Goal: Transaction & Acquisition: Purchase product/service

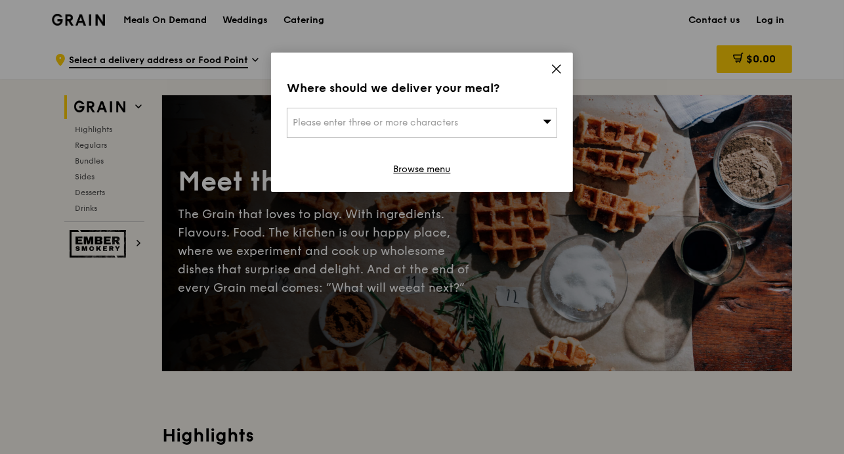
click at [450, 129] on div "Please enter three or more characters" at bounding box center [422, 123] width 270 height 30
click at [450, 129] on input "search" at bounding box center [422, 122] width 269 height 29
type input "347842"
type input "[EMAIL_ADDRESS][DOMAIN_NAME]"
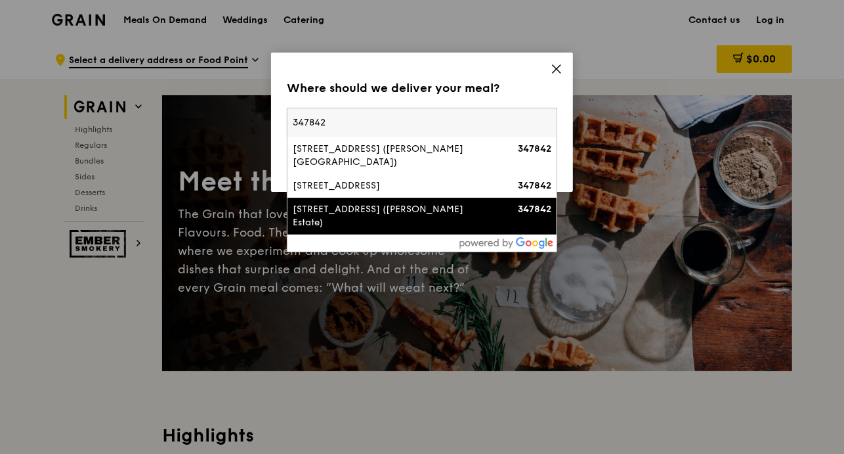
click at [400, 204] on li "[STREET_ADDRESS] ([PERSON_NAME] Estate) 347842" at bounding box center [422, 216] width 269 height 37
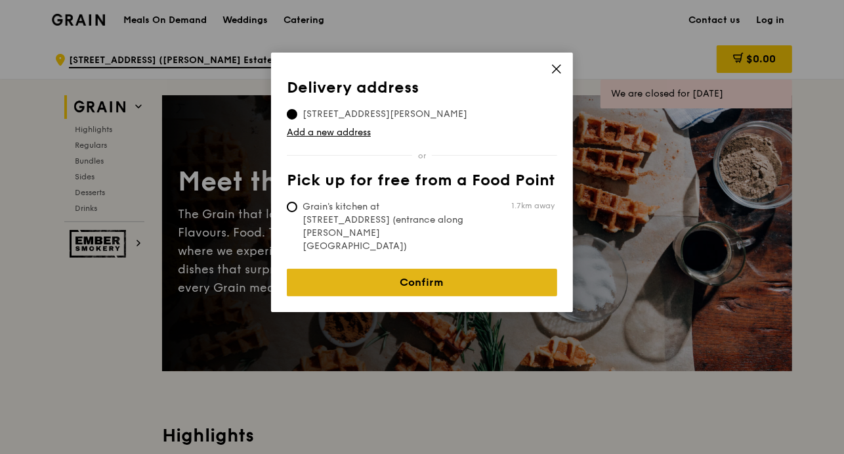
click at [395, 268] on link "Confirm" at bounding box center [422, 282] width 270 height 28
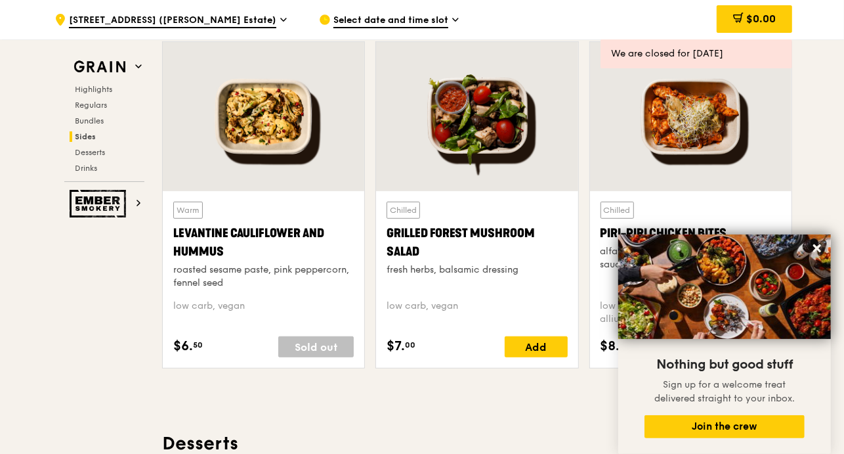
scroll to position [3350, 0]
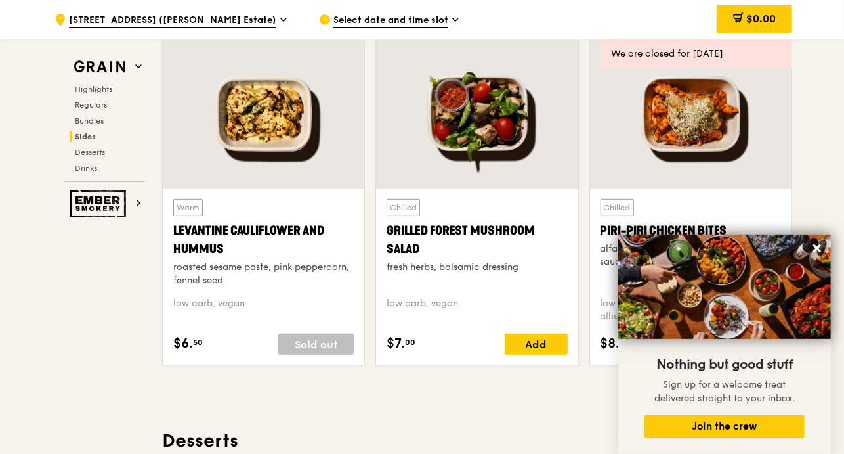
click at [815, 255] on button at bounding box center [817, 248] width 21 height 21
